Goal: Browse casually

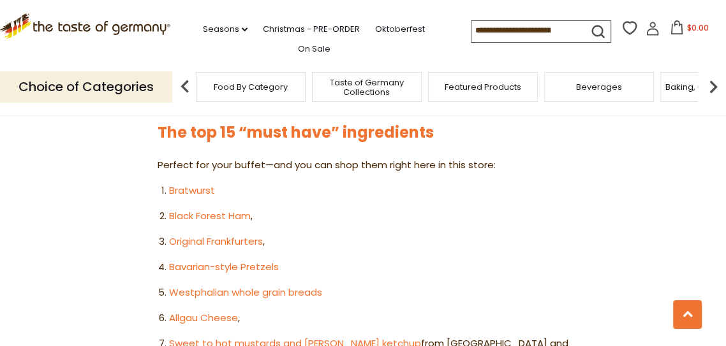
scroll to position [719, 0]
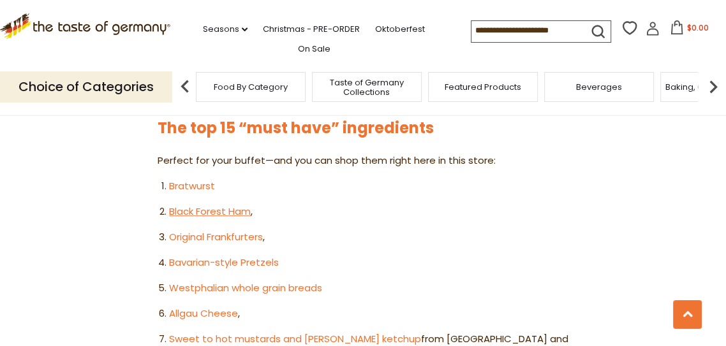
click at [241, 205] on link "Black Forest Ham" at bounding box center [210, 211] width 82 height 13
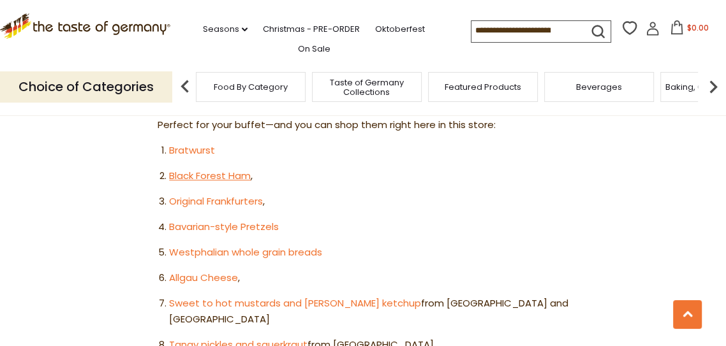
scroll to position [780, 0]
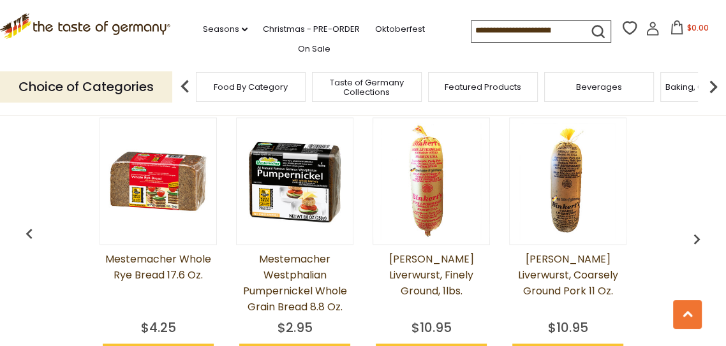
scroll to position [1095, 0]
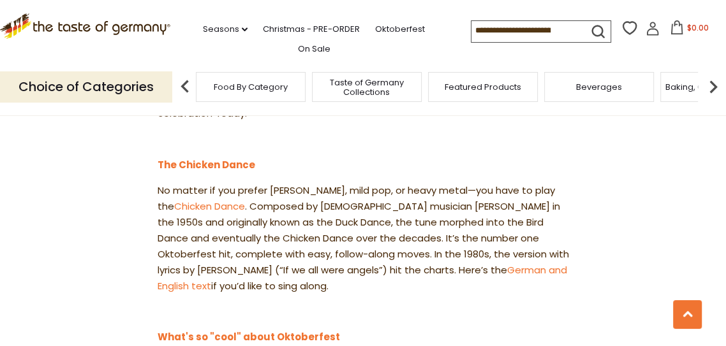
scroll to position [1482, 0]
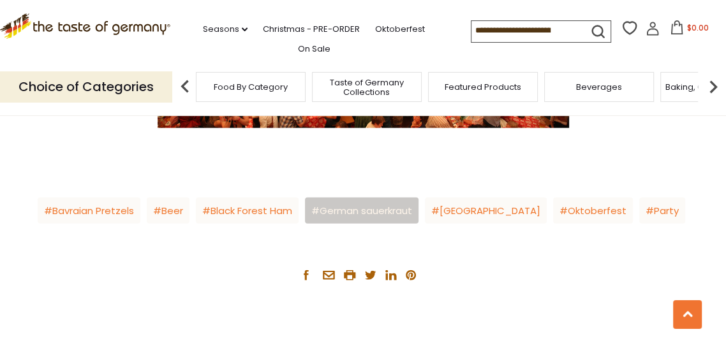
click at [403, 198] on link "German sauerkraut" at bounding box center [361, 211] width 113 height 26
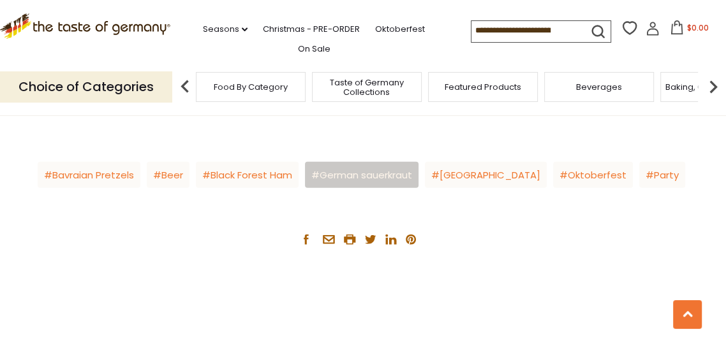
scroll to position [2244, 0]
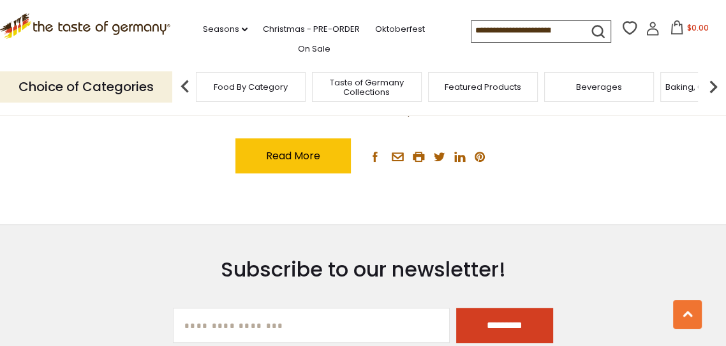
scroll to position [581, 0]
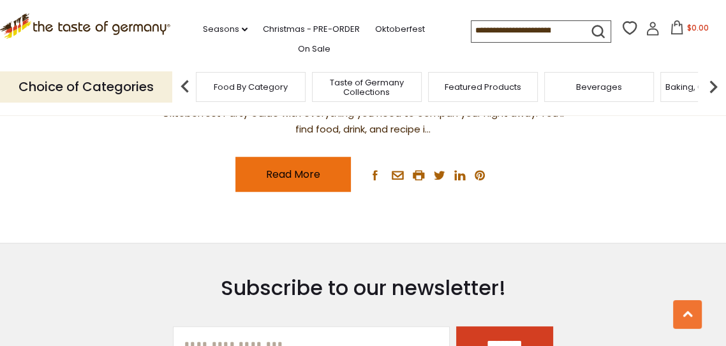
click at [313, 168] on link "Read More" at bounding box center [292, 174] width 115 height 35
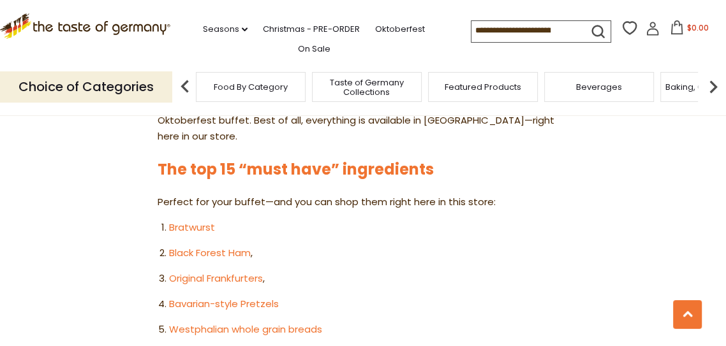
scroll to position [679, 0]
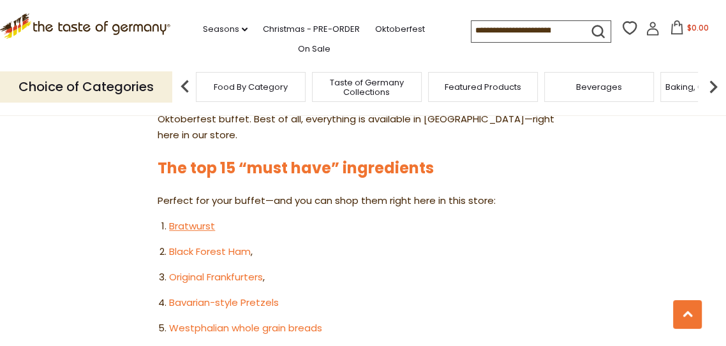
click at [214, 219] on link "Bratwurst" at bounding box center [192, 225] width 46 height 13
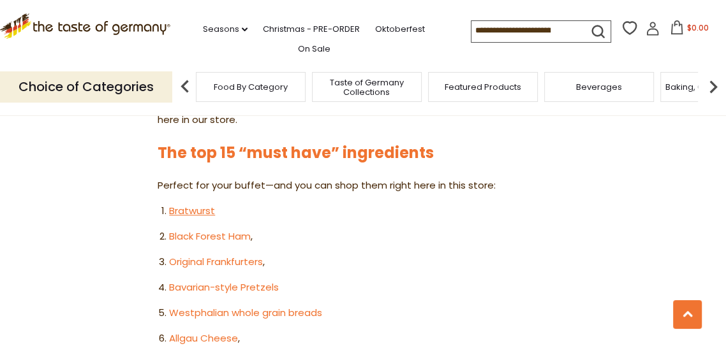
scroll to position [740, 0]
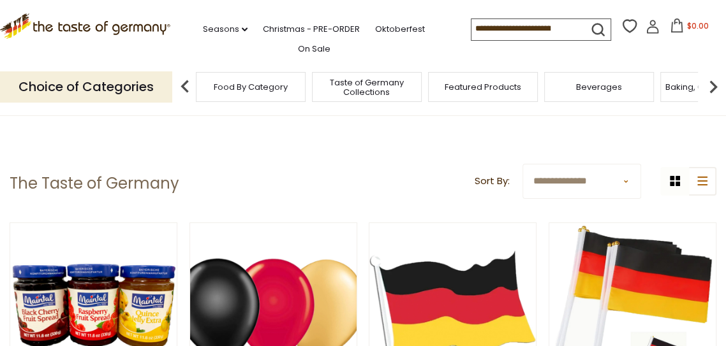
click at [390, 92] on span "Taste of Germany Collections" at bounding box center [367, 87] width 102 height 19
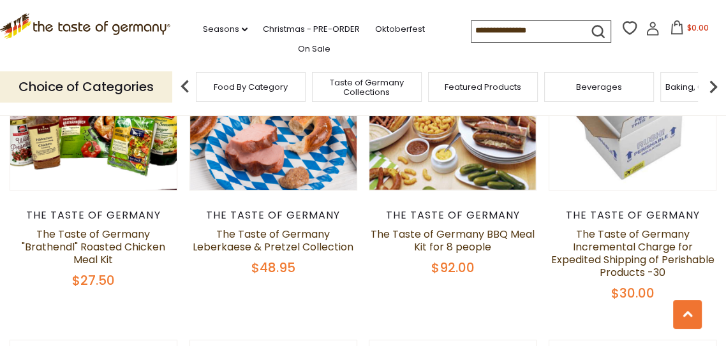
scroll to position [829, 0]
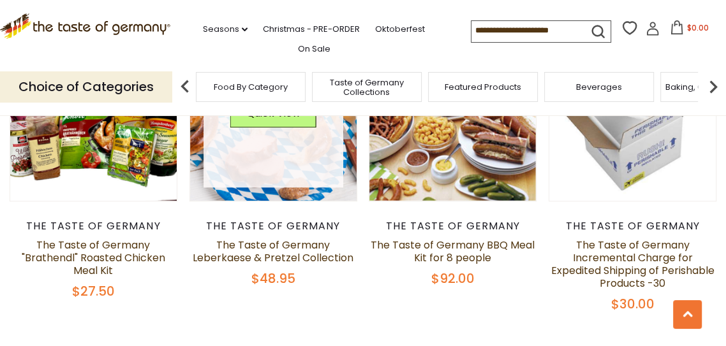
click at [311, 159] on link at bounding box center [273, 118] width 140 height 140
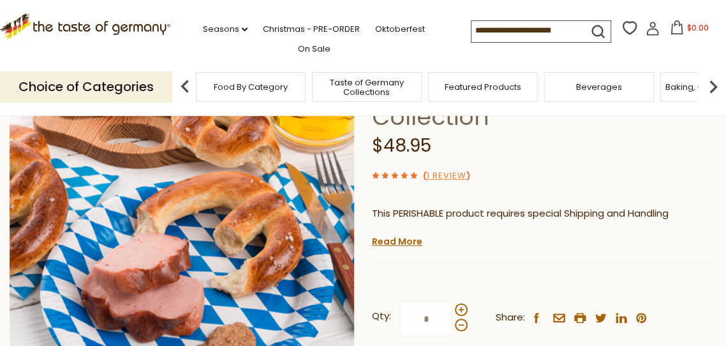
scroll to position [153, 0]
click at [450, 179] on link "1 Review" at bounding box center [447, 176] width 40 height 13
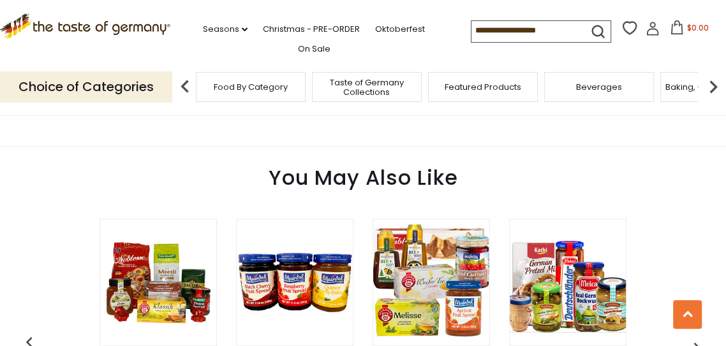
scroll to position [844, 0]
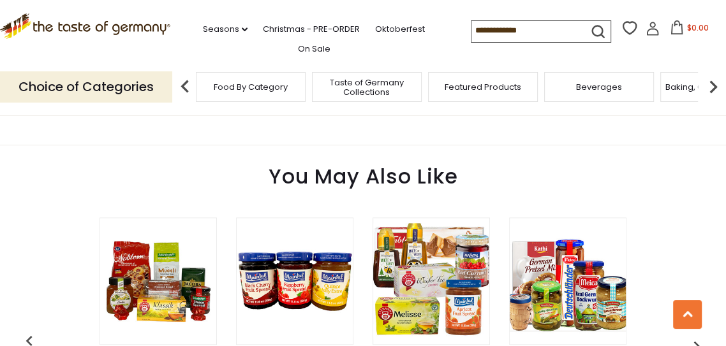
click at [701, 88] on img at bounding box center [713, 87] width 26 height 26
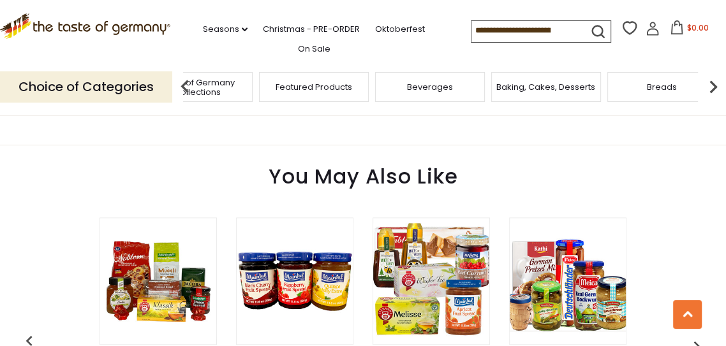
click at [444, 85] on span "Beverages" at bounding box center [430, 87] width 46 height 10
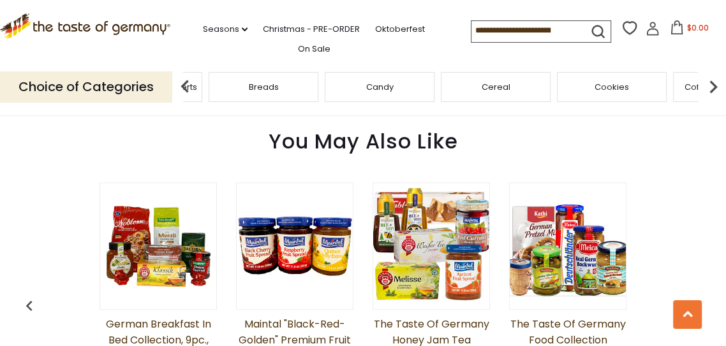
scroll to position [905, 0]
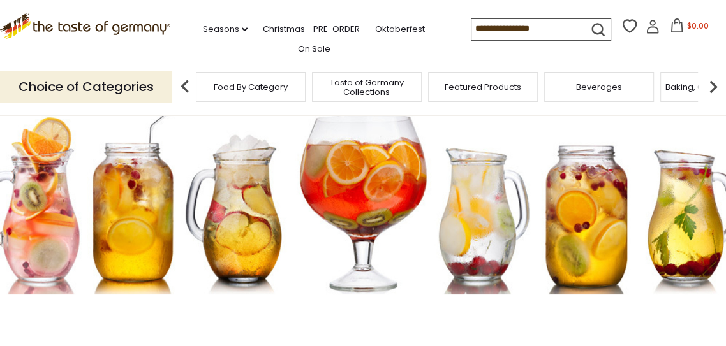
click at [712, 94] on img at bounding box center [713, 87] width 26 height 26
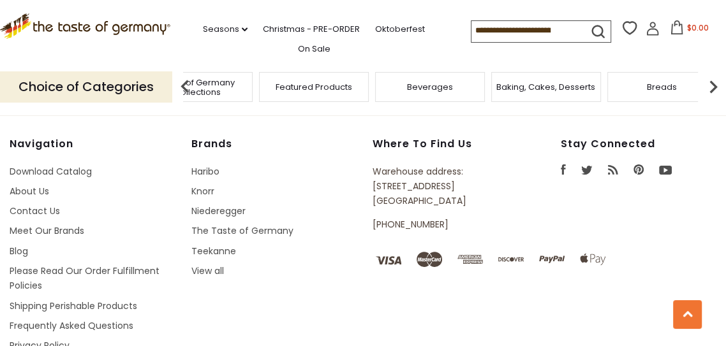
scroll to position [3223, 0]
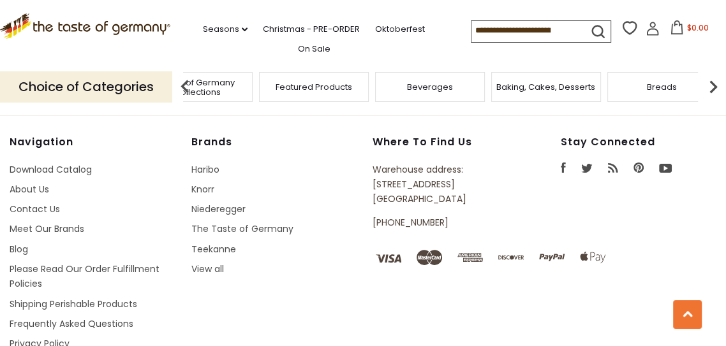
click at [664, 87] on span "Breads" at bounding box center [662, 87] width 30 height 10
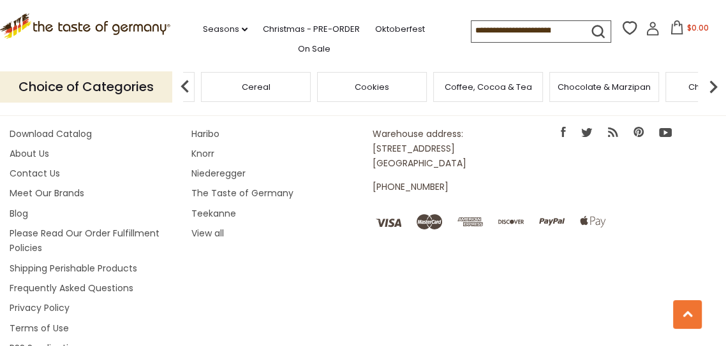
scroll to position [3284, 0]
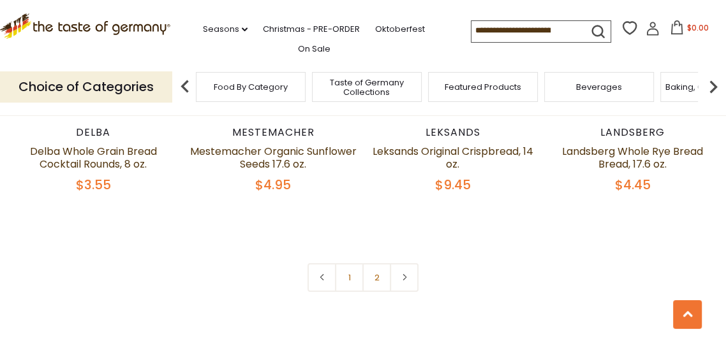
scroll to position [2891, 0]
click at [500, 85] on span "Featured Products" at bounding box center [482, 87] width 77 height 10
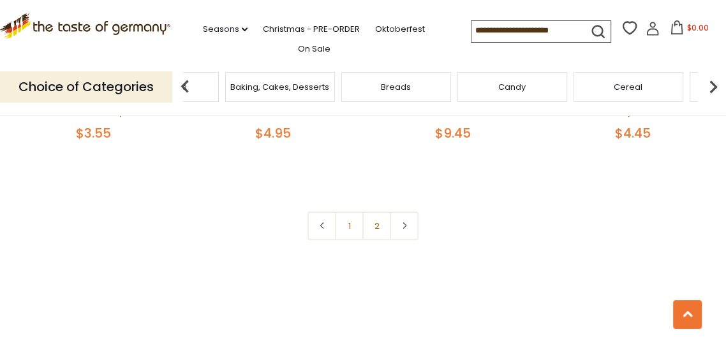
scroll to position [2952, 0]
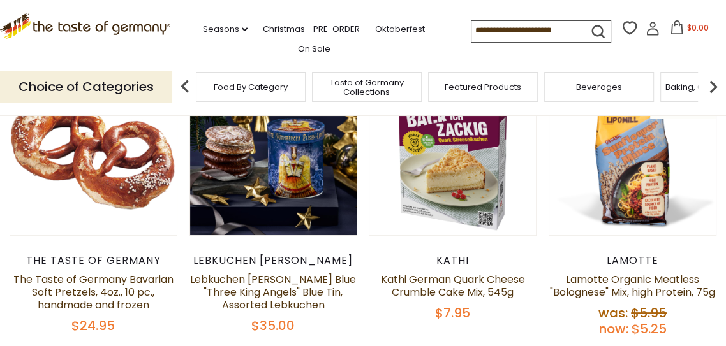
scroll to position [182, 0]
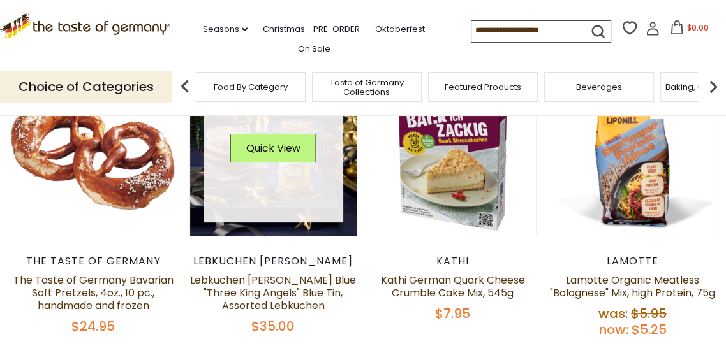
click at [293, 189] on link at bounding box center [273, 153] width 140 height 140
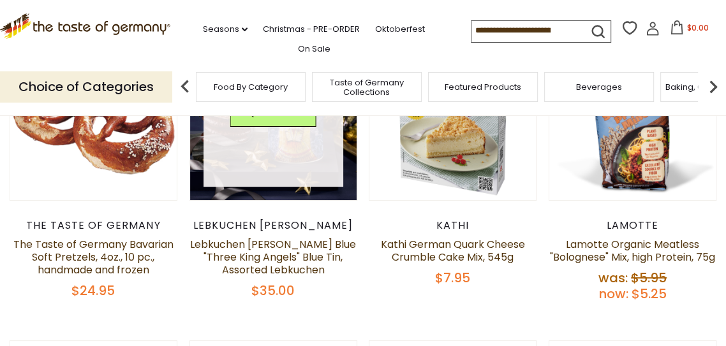
scroll to position [247, 0]
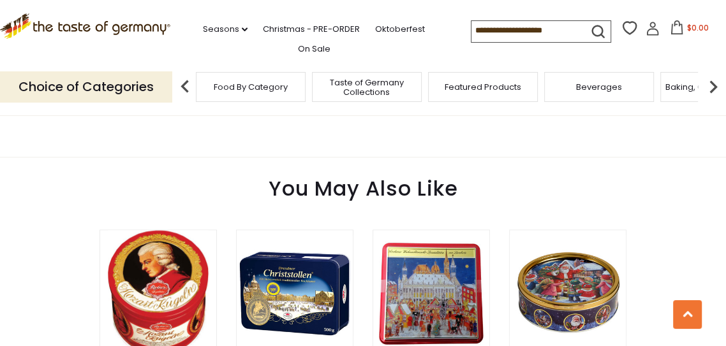
click at [531, 187] on div "You May Also Like" at bounding box center [363, 185] width 682 height 56
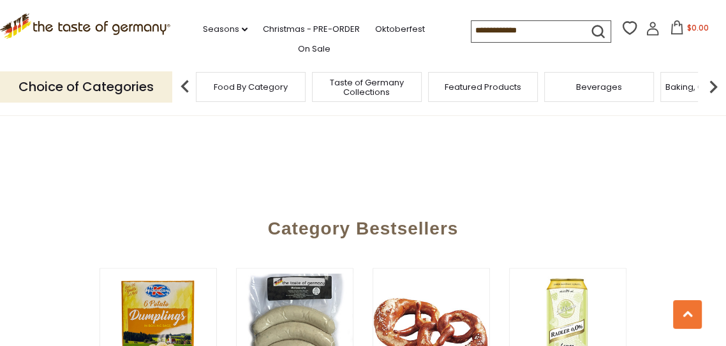
scroll to position [1390, 0]
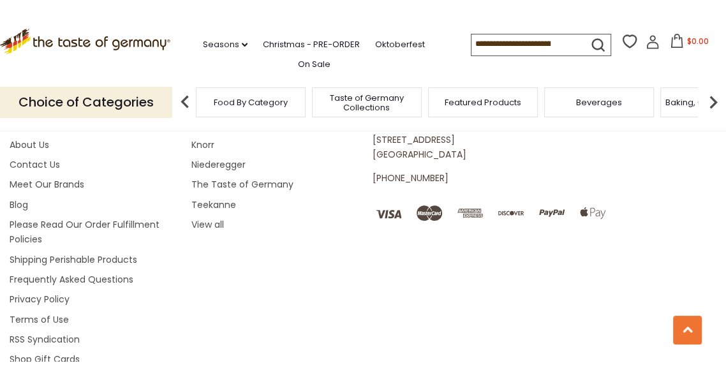
scroll to position [3719, 0]
